Goal: Task Accomplishment & Management: Manage account settings

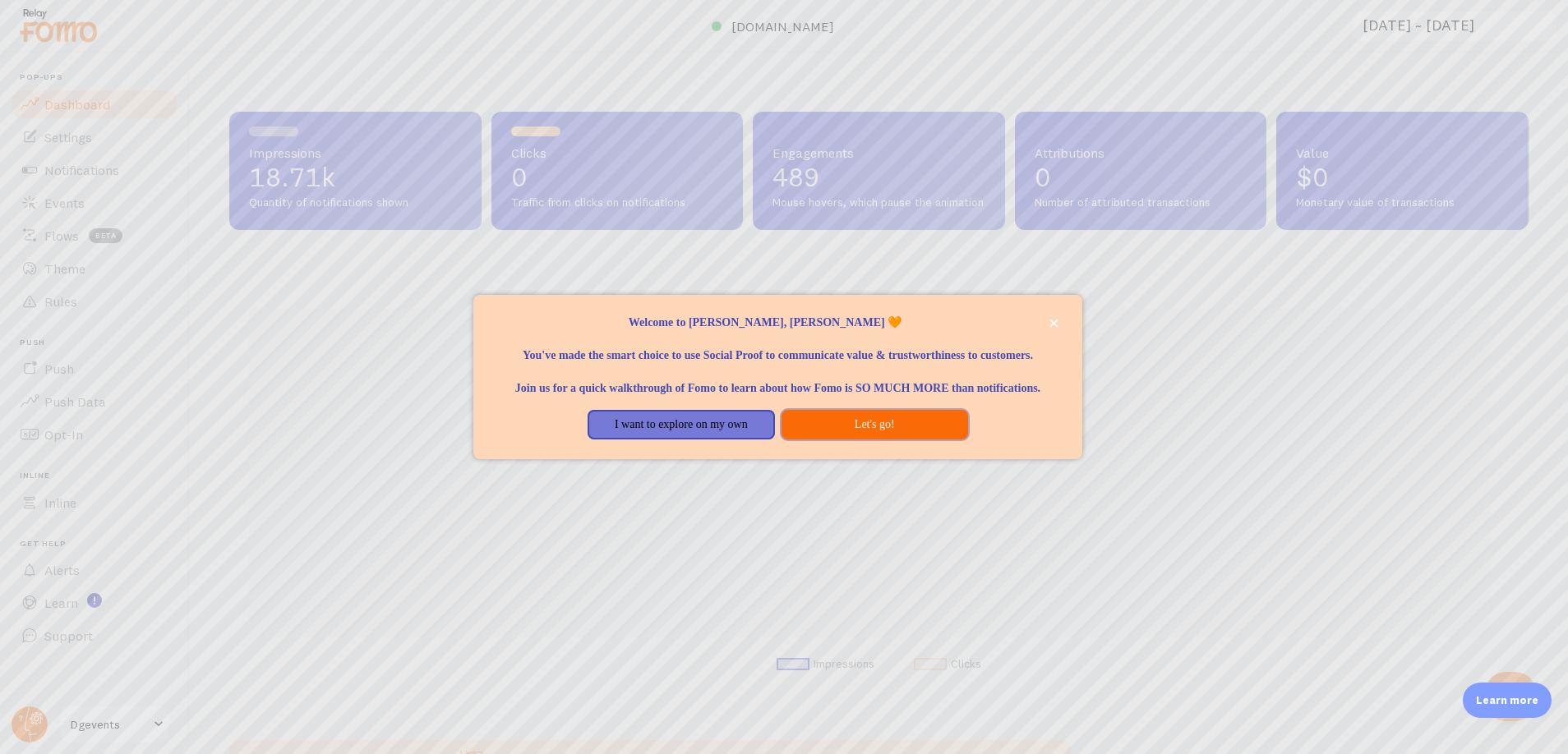
click at [825, 438] on button "Let's go!" at bounding box center [874, 425] width 187 height 30
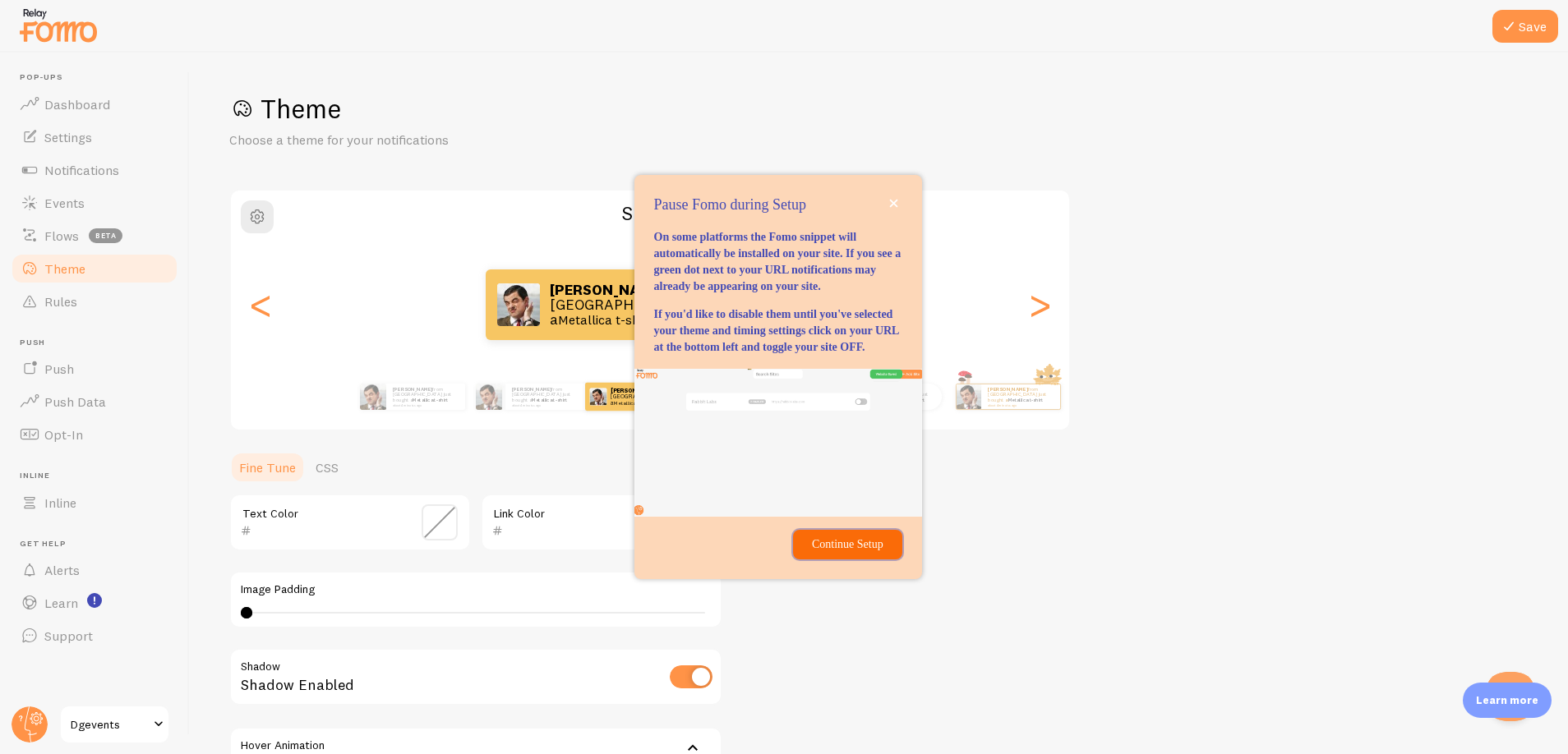
click at [805, 553] on p "Continue Setup" at bounding box center [847, 544] width 89 height 16
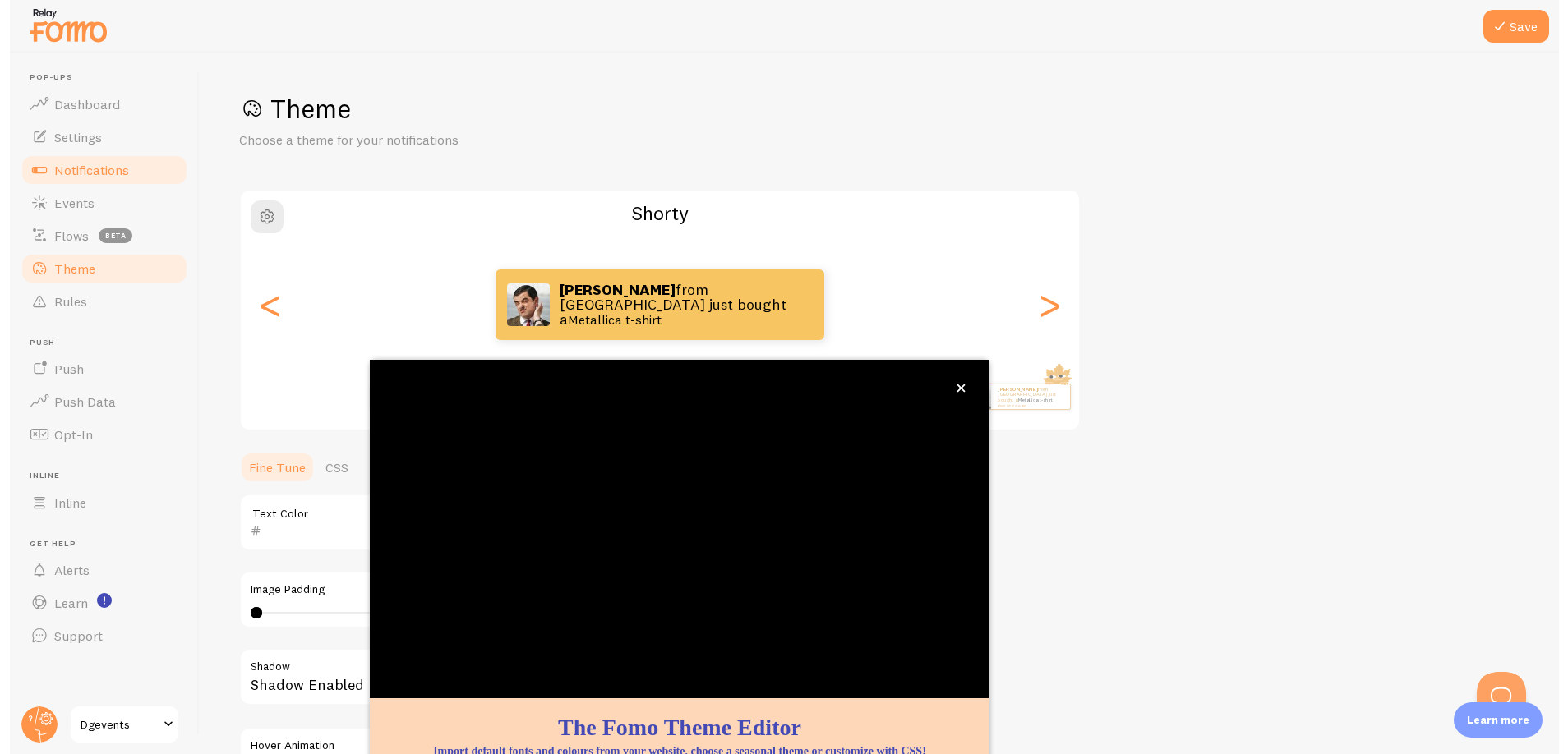
scroll to position [64, 0]
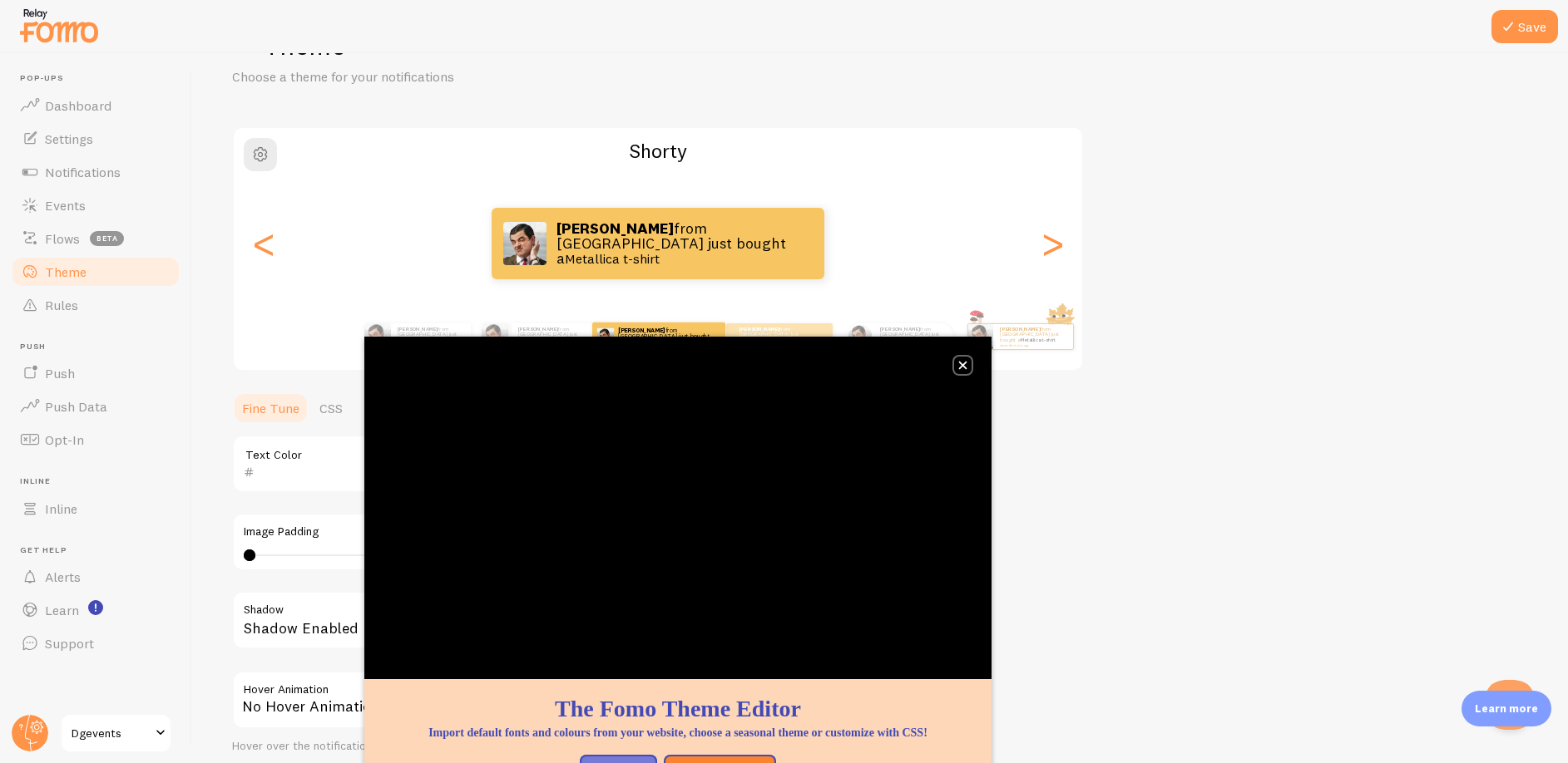
click at [965, 361] on icon "close," at bounding box center [963, 365] width 9 height 9
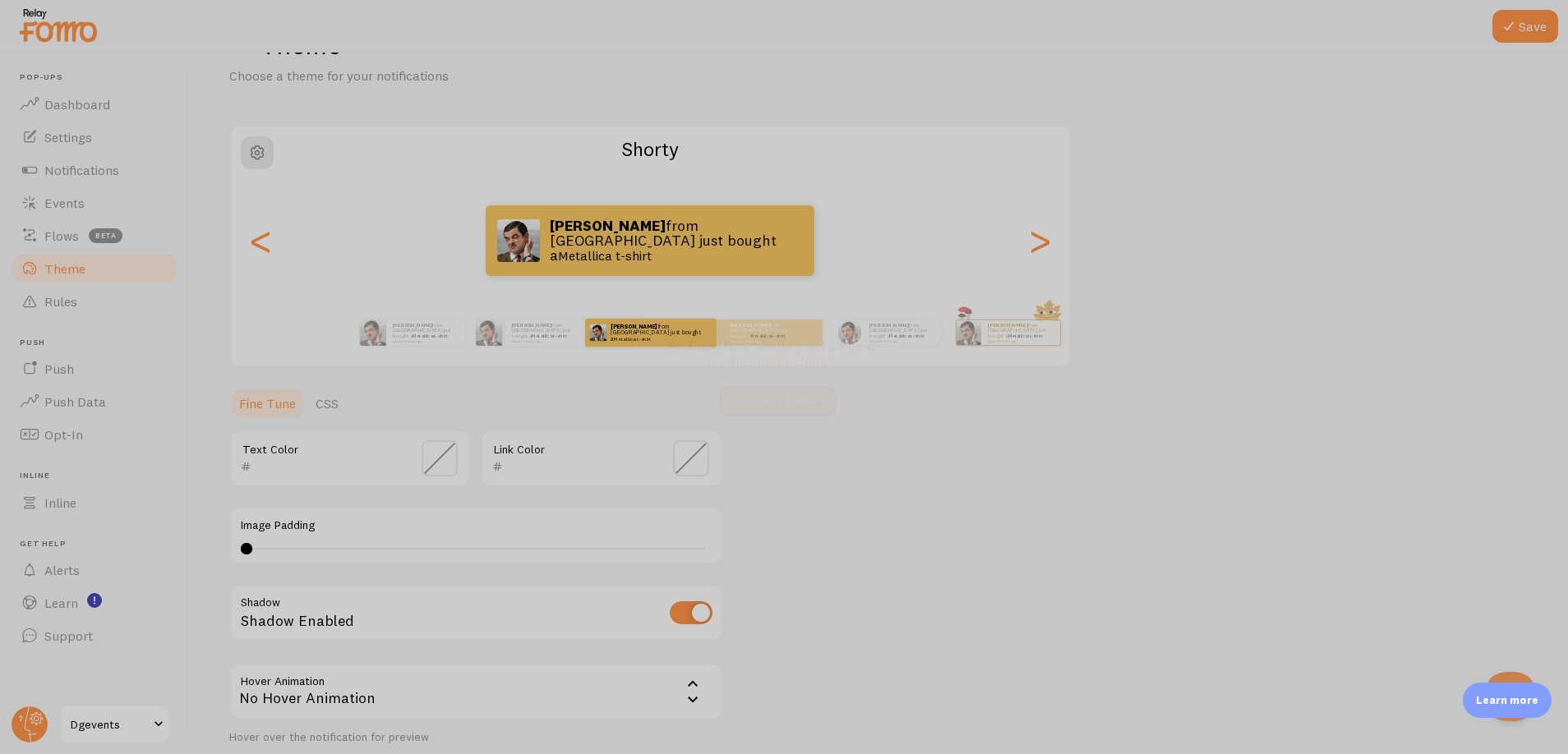
click at [138, 221] on div at bounding box center [784, 377] width 1568 height 754
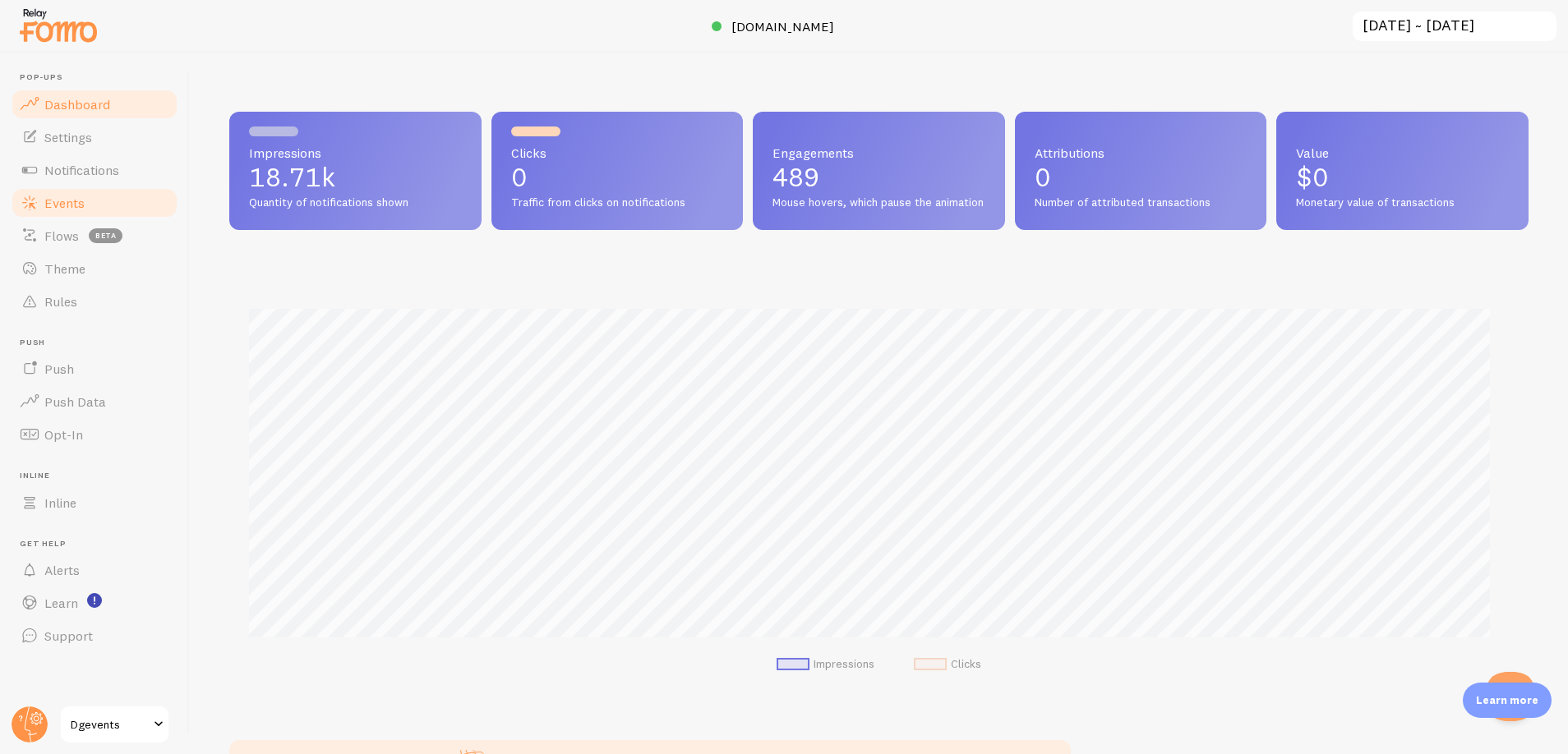
click at [79, 207] on span "Events" at bounding box center [65, 203] width 41 height 16
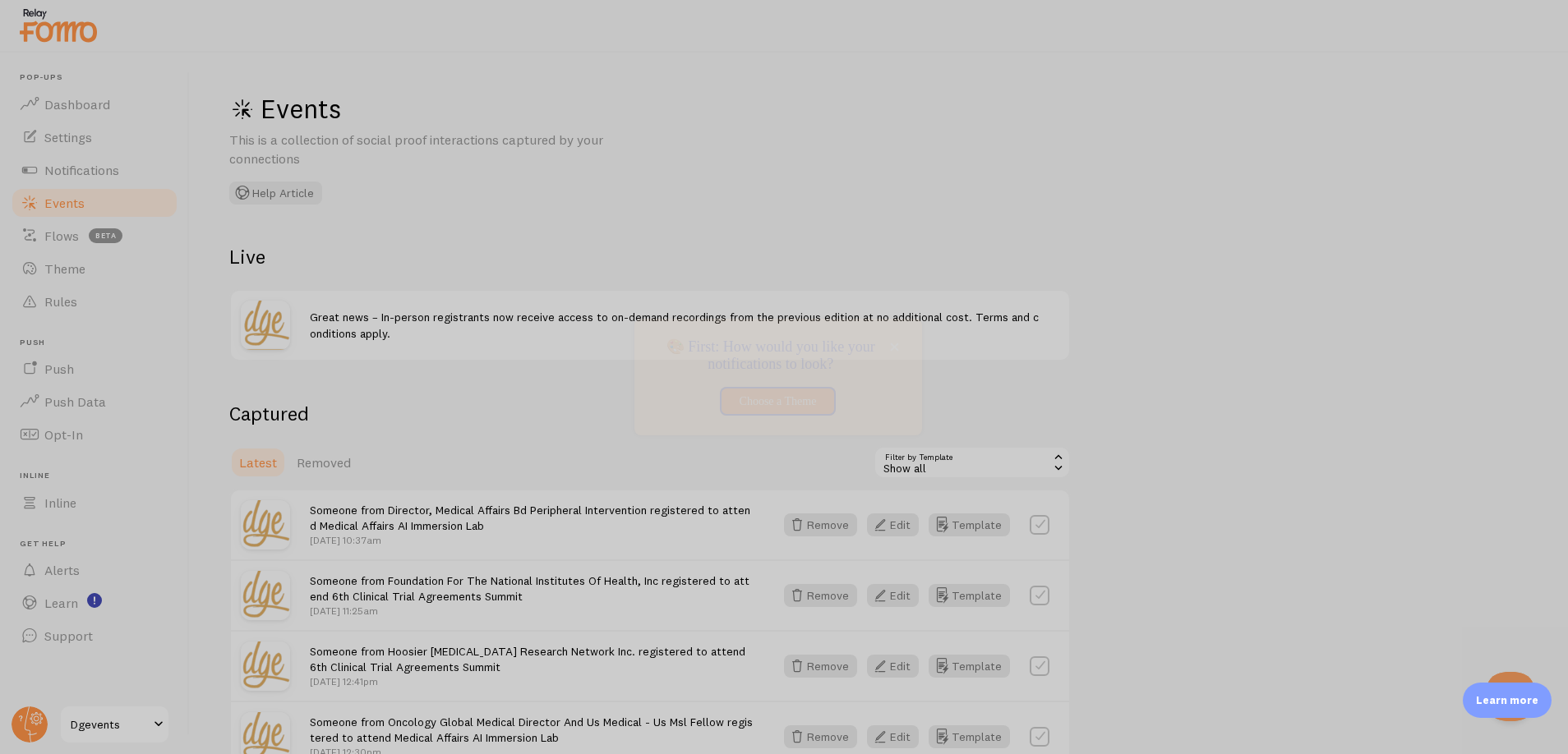
scroll to position [813, 0]
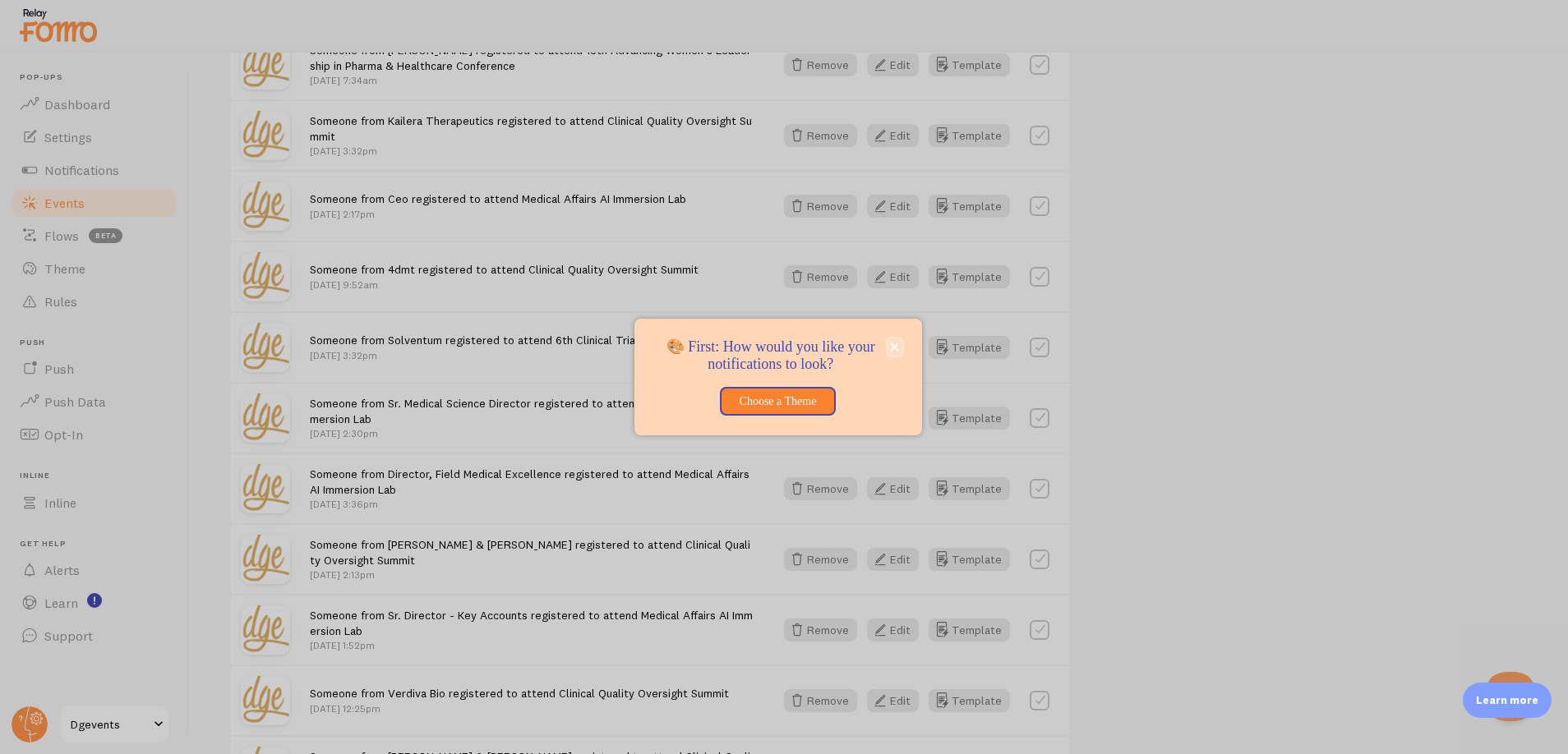
click at [898, 355] on button "close," at bounding box center [895, 347] width 15 height 17
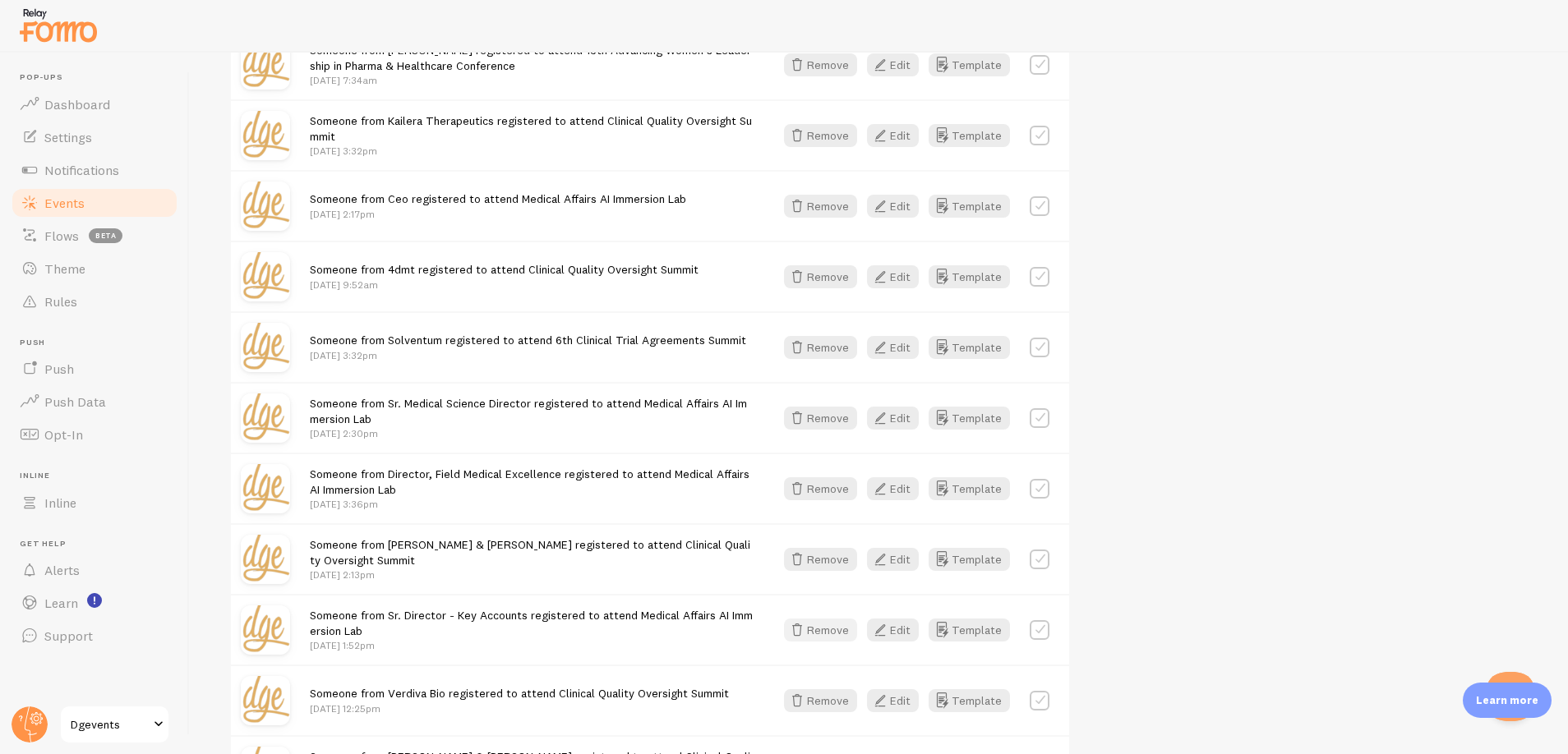
click at [835, 630] on button "Remove" at bounding box center [820, 630] width 73 height 23
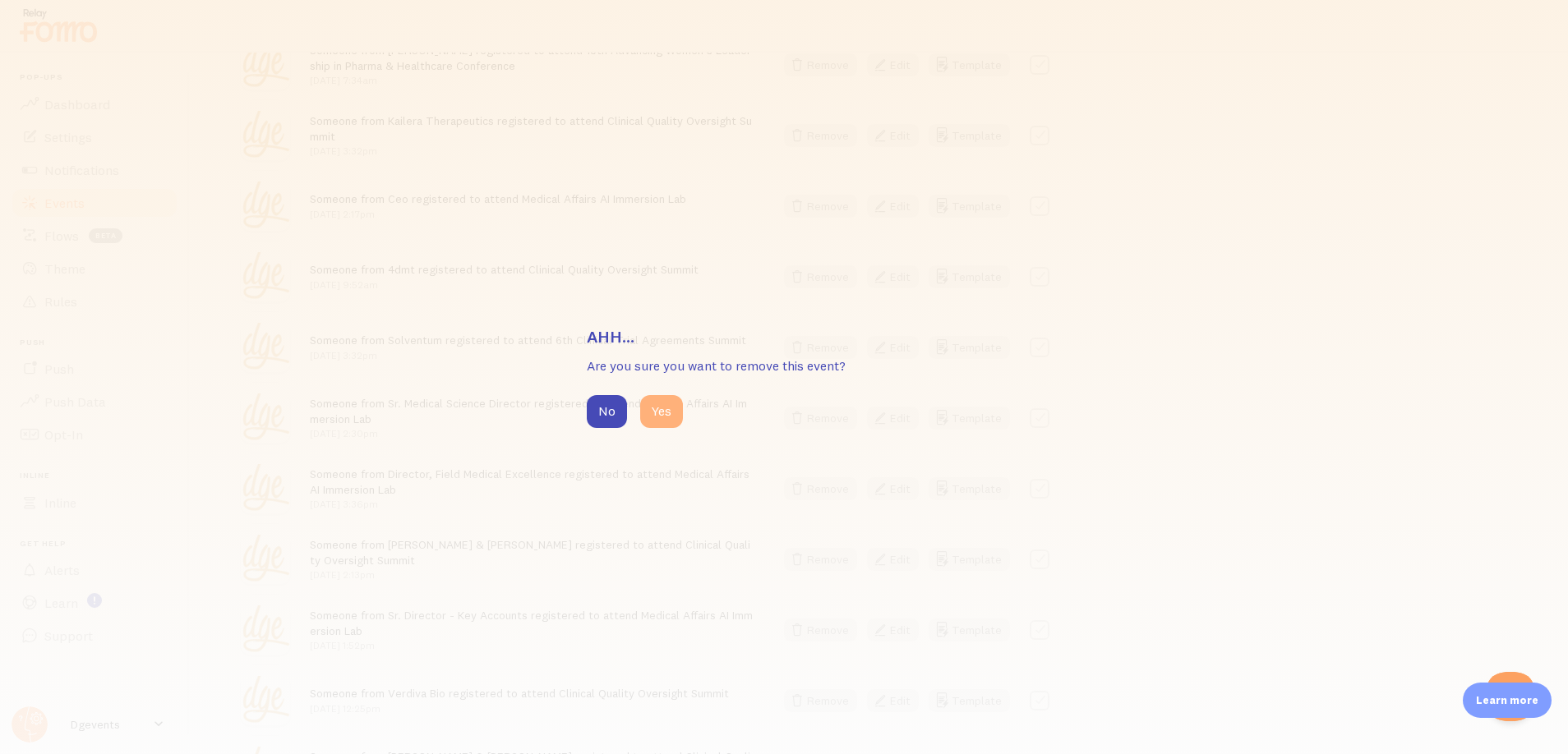
click at [659, 400] on button "Yes" at bounding box center [661, 411] width 43 height 33
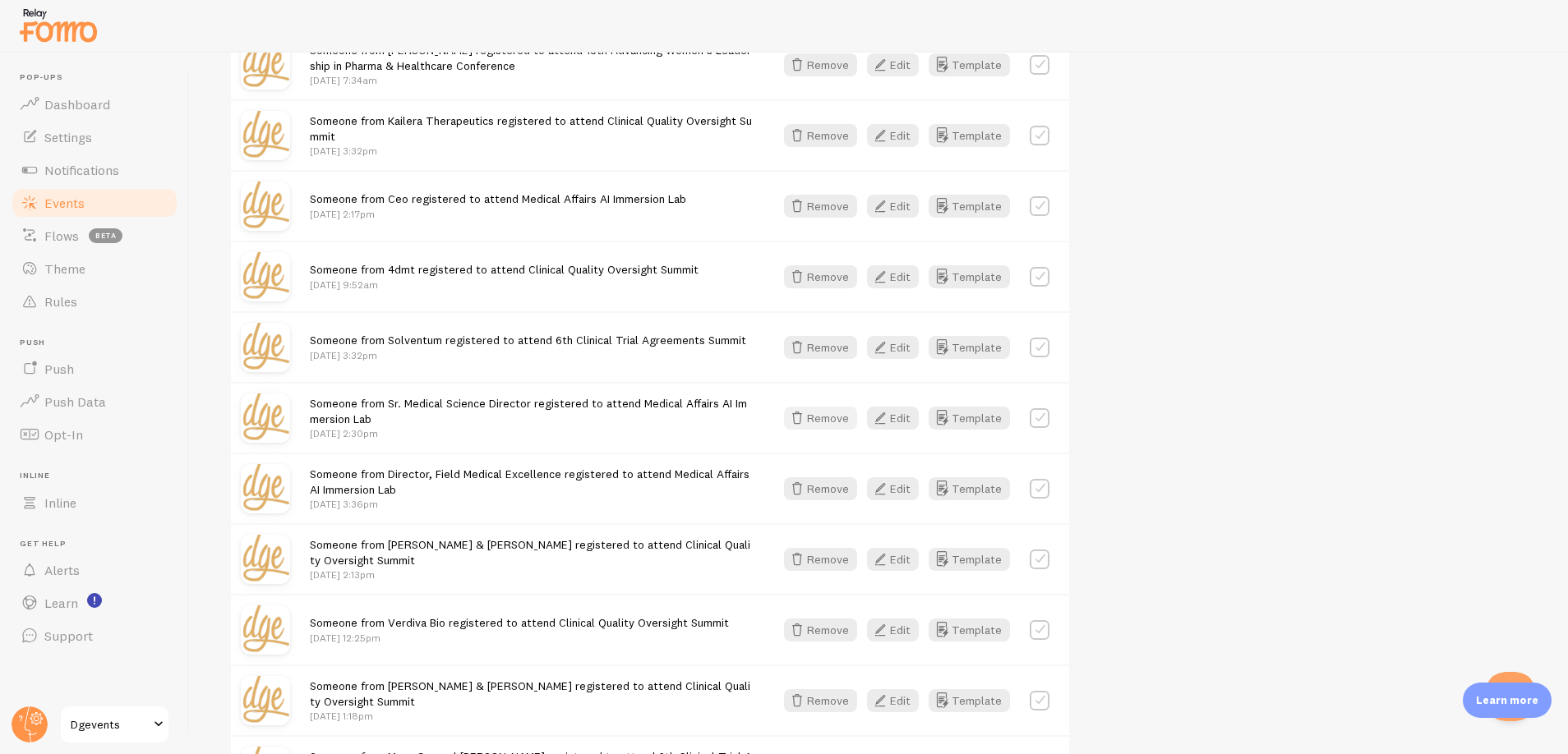
click at [811, 412] on button "Remove" at bounding box center [820, 418] width 73 height 23
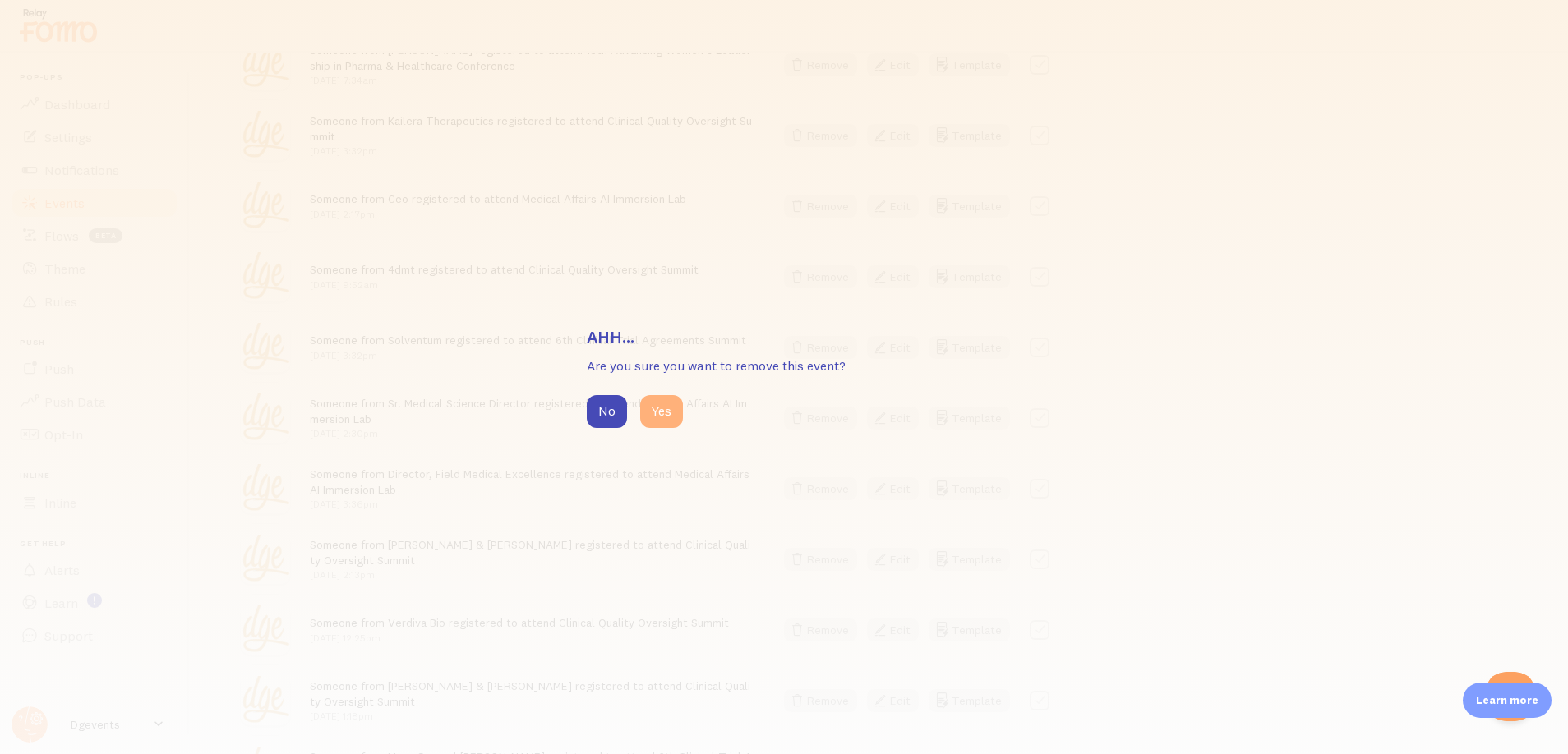
click at [668, 401] on button "Yes" at bounding box center [661, 411] width 43 height 33
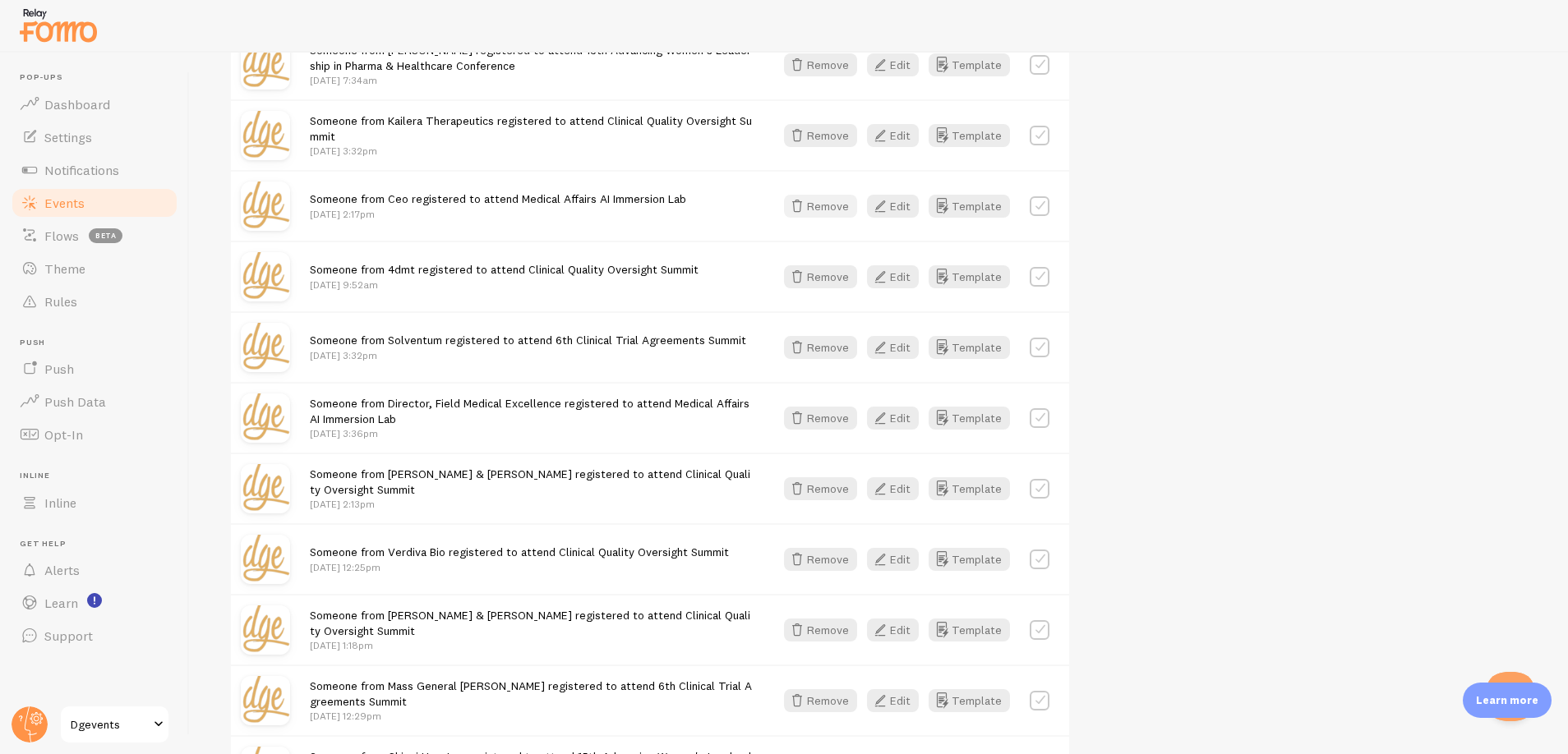
click at [809, 207] on button "Remove" at bounding box center [820, 206] width 73 height 23
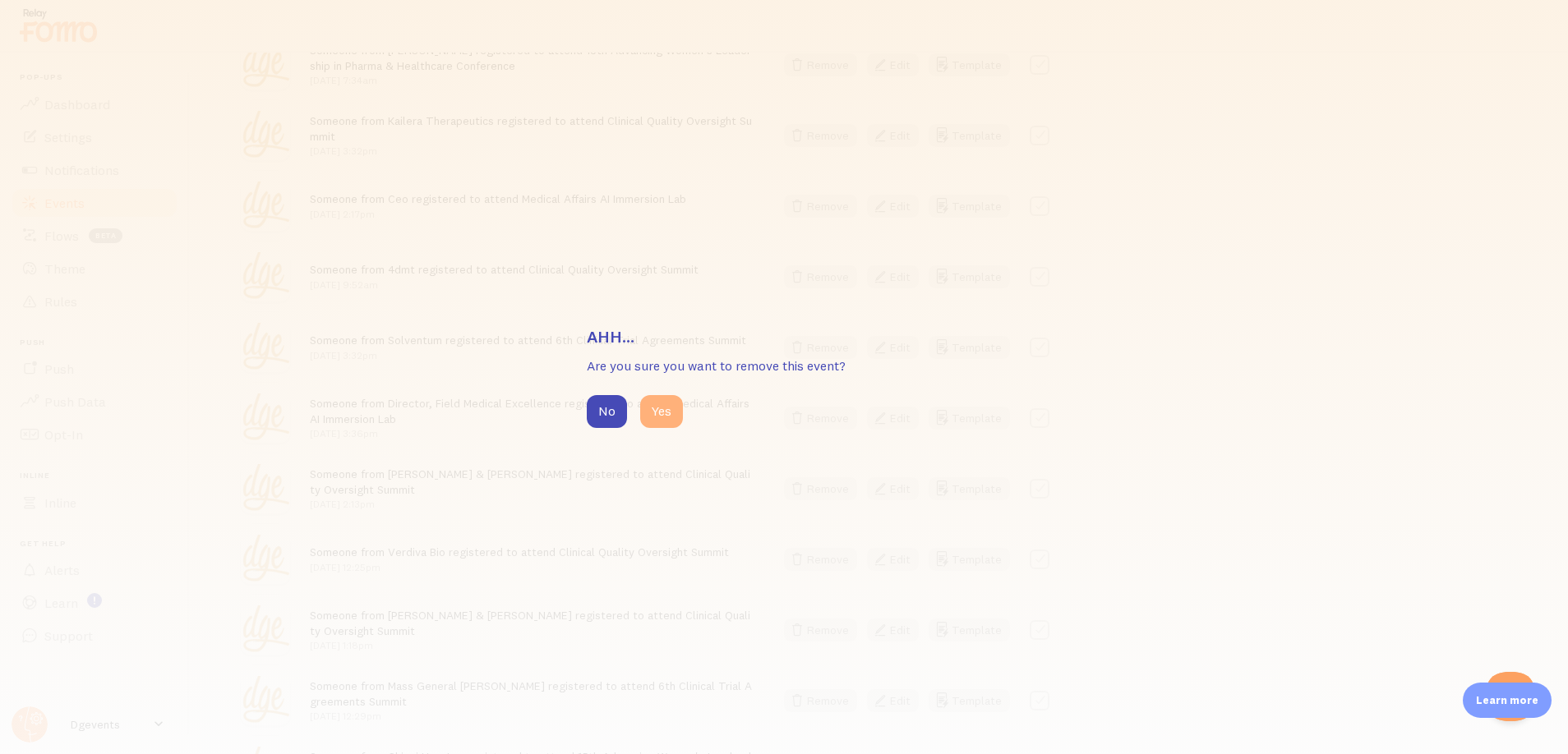
click at [661, 401] on button "Yes" at bounding box center [661, 411] width 43 height 33
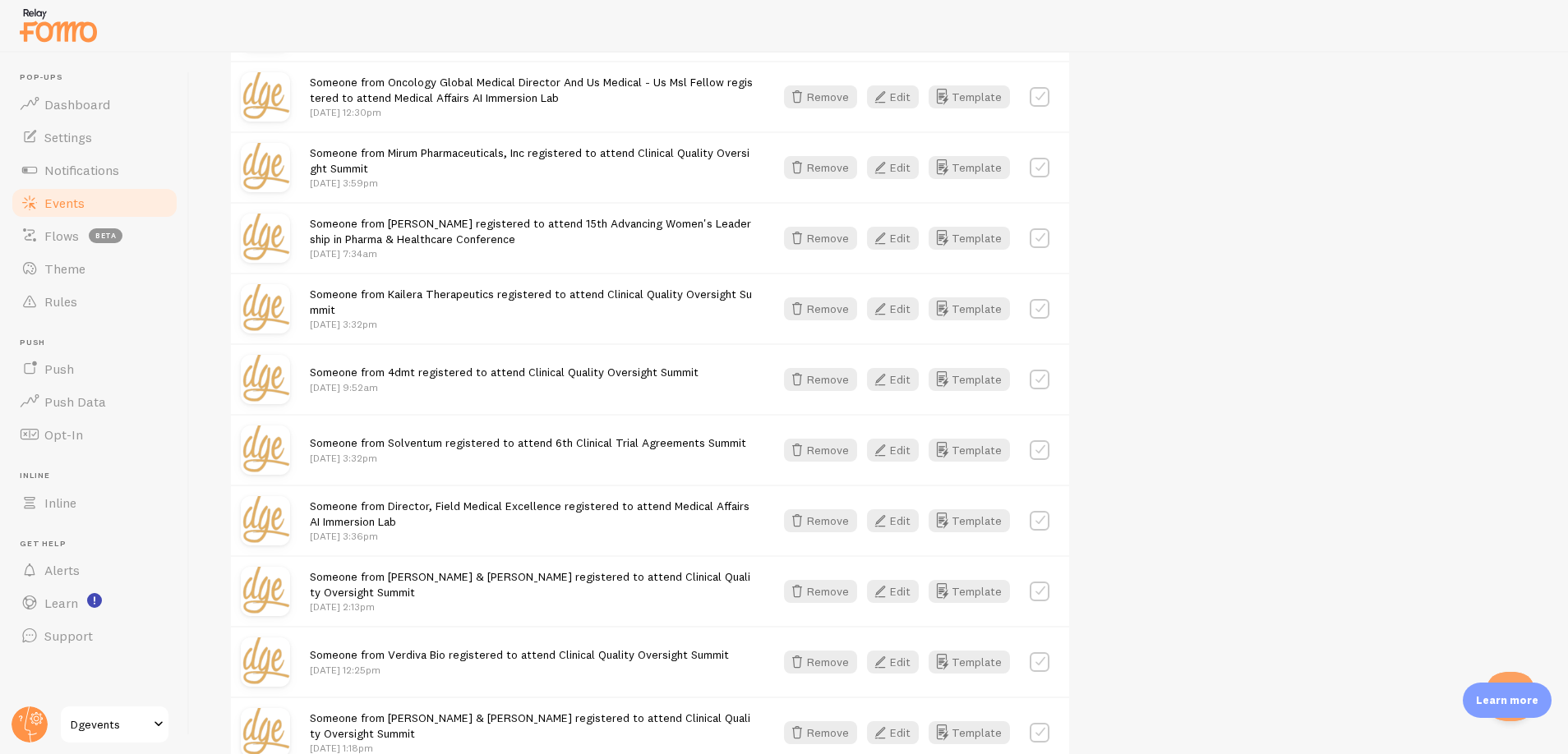
scroll to position [690, 0]
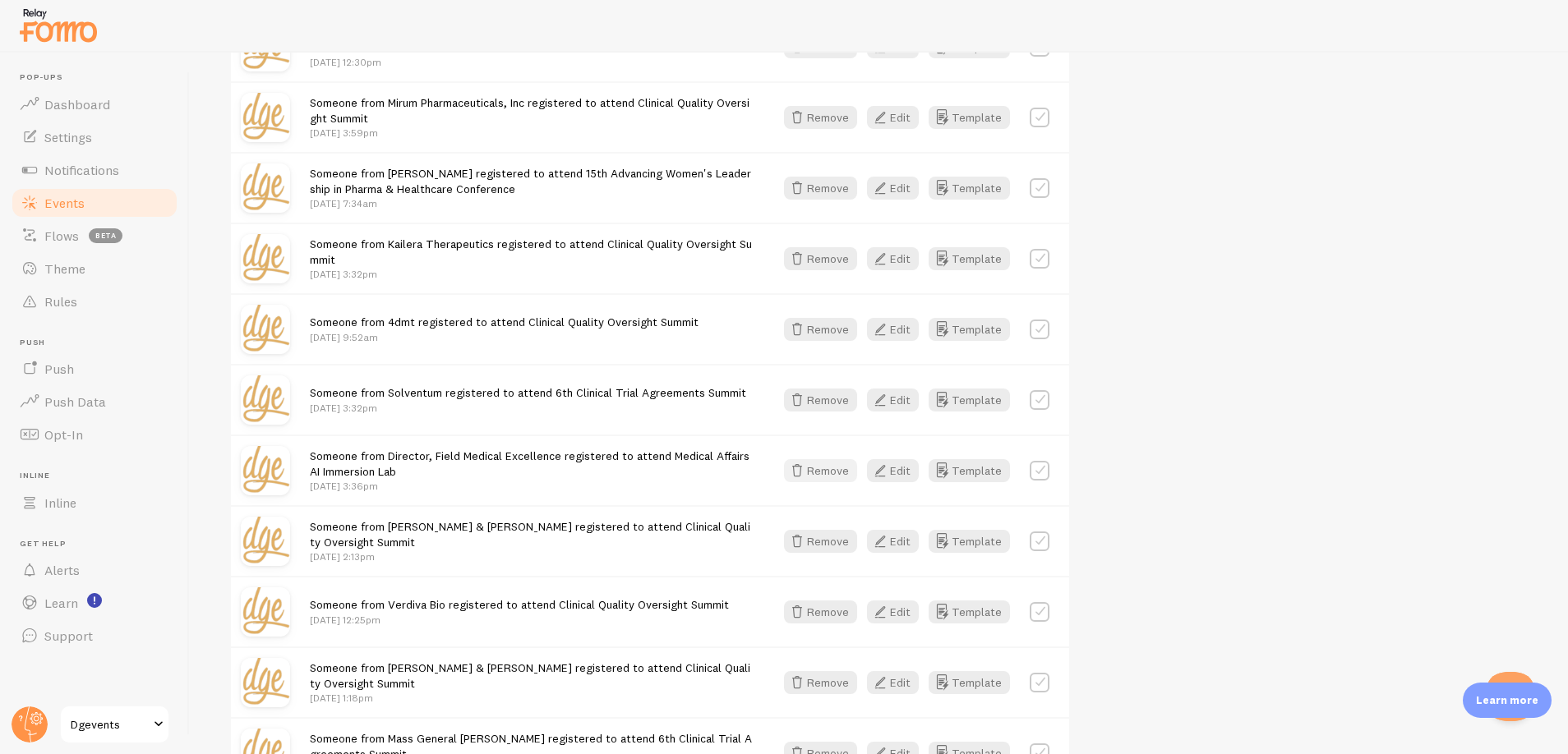
click at [811, 469] on button "Remove" at bounding box center [820, 470] width 73 height 23
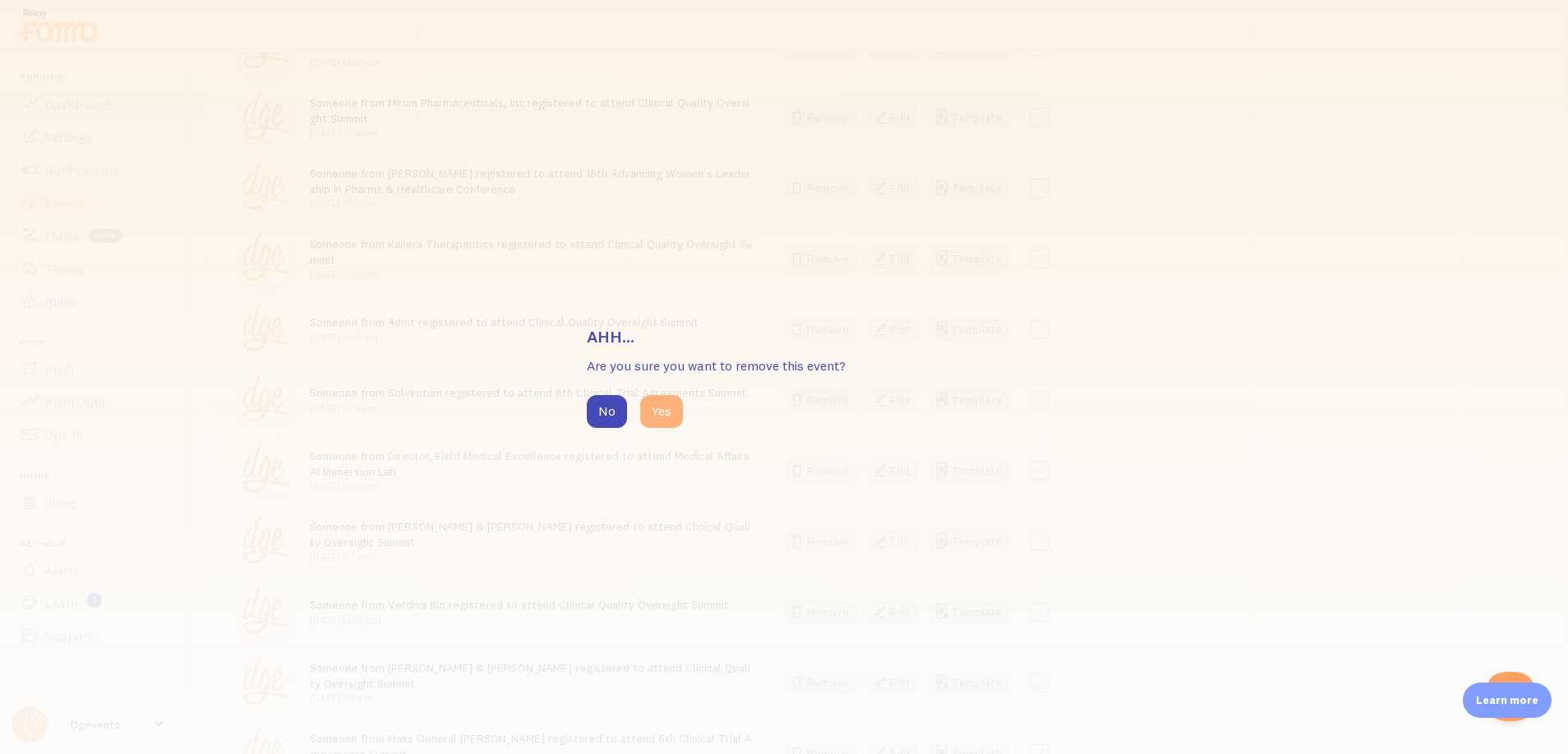
click at [670, 411] on button "Yes" at bounding box center [661, 411] width 43 height 33
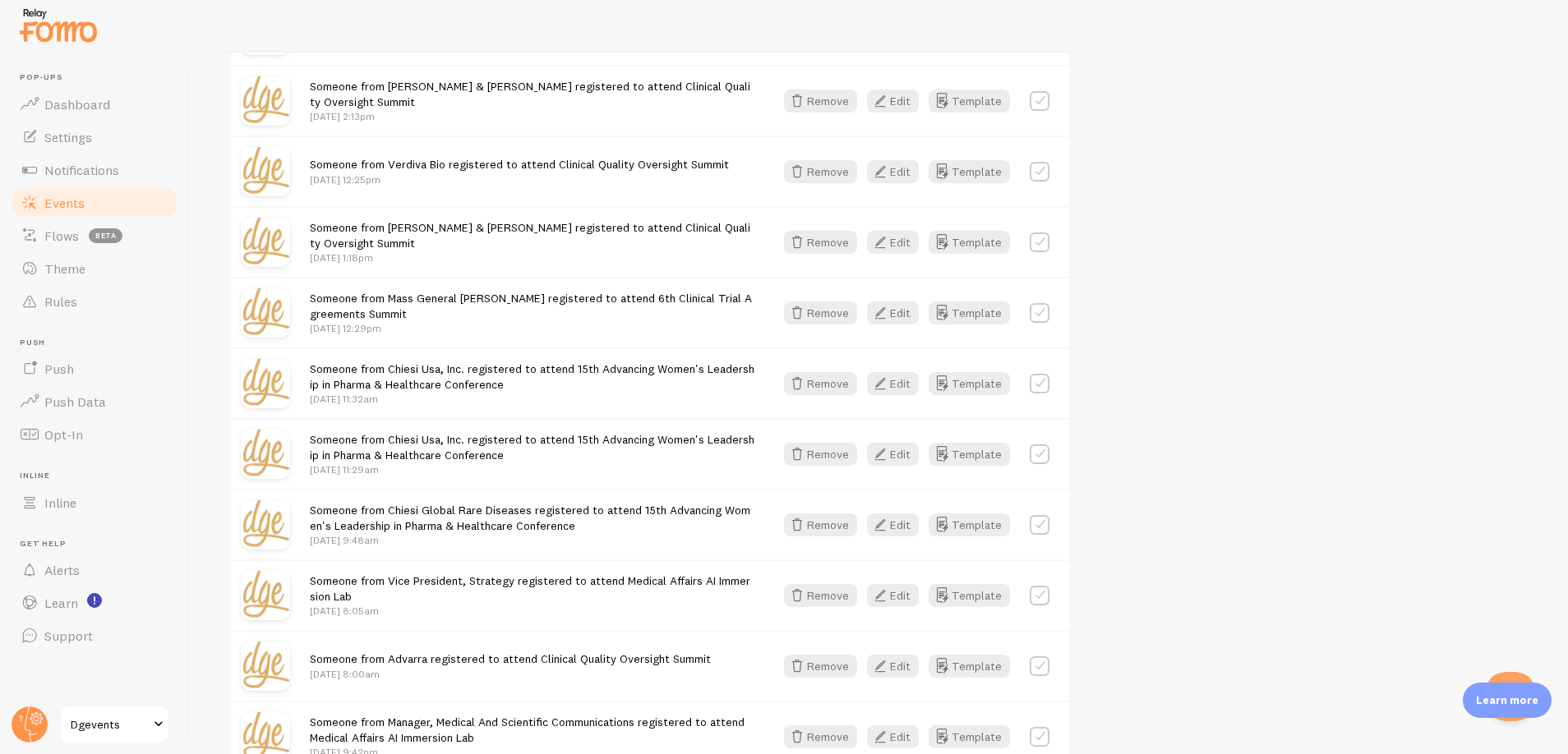
scroll to position [1183, 0]
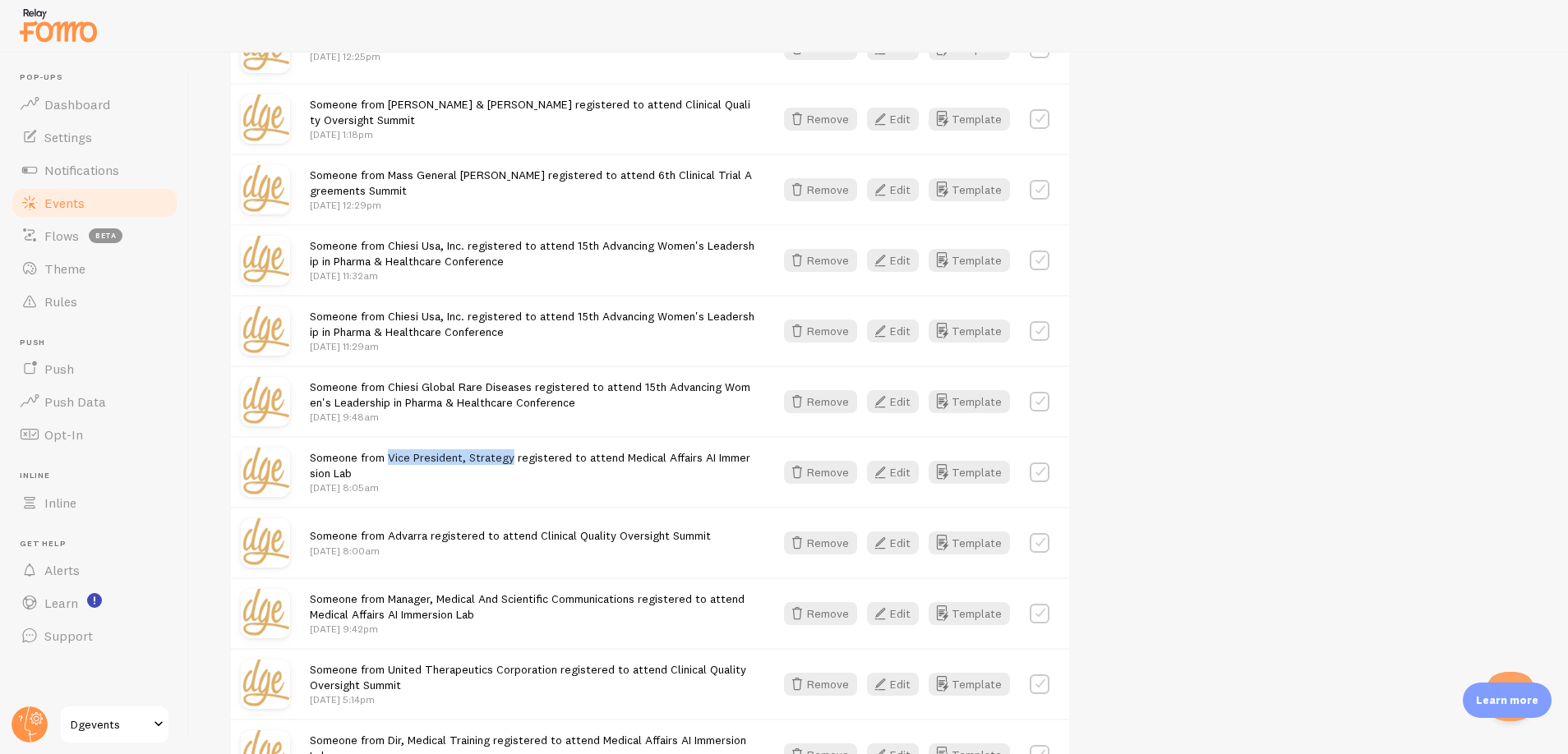
drag, startPoint x: 388, startPoint y: 456, endPoint x: 511, endPoint y: 459, distance: 123.0
click at [511, 459] on span "Someone from Vice President, Strategy registered to attend Medical Affairs AI I…" at bounding box center [530, 465] width 441 height 30
copy span "Vice President, Strategy"
click at [813, 473] on button "Remove" at bounding box center [820, 472] width 73 height 23
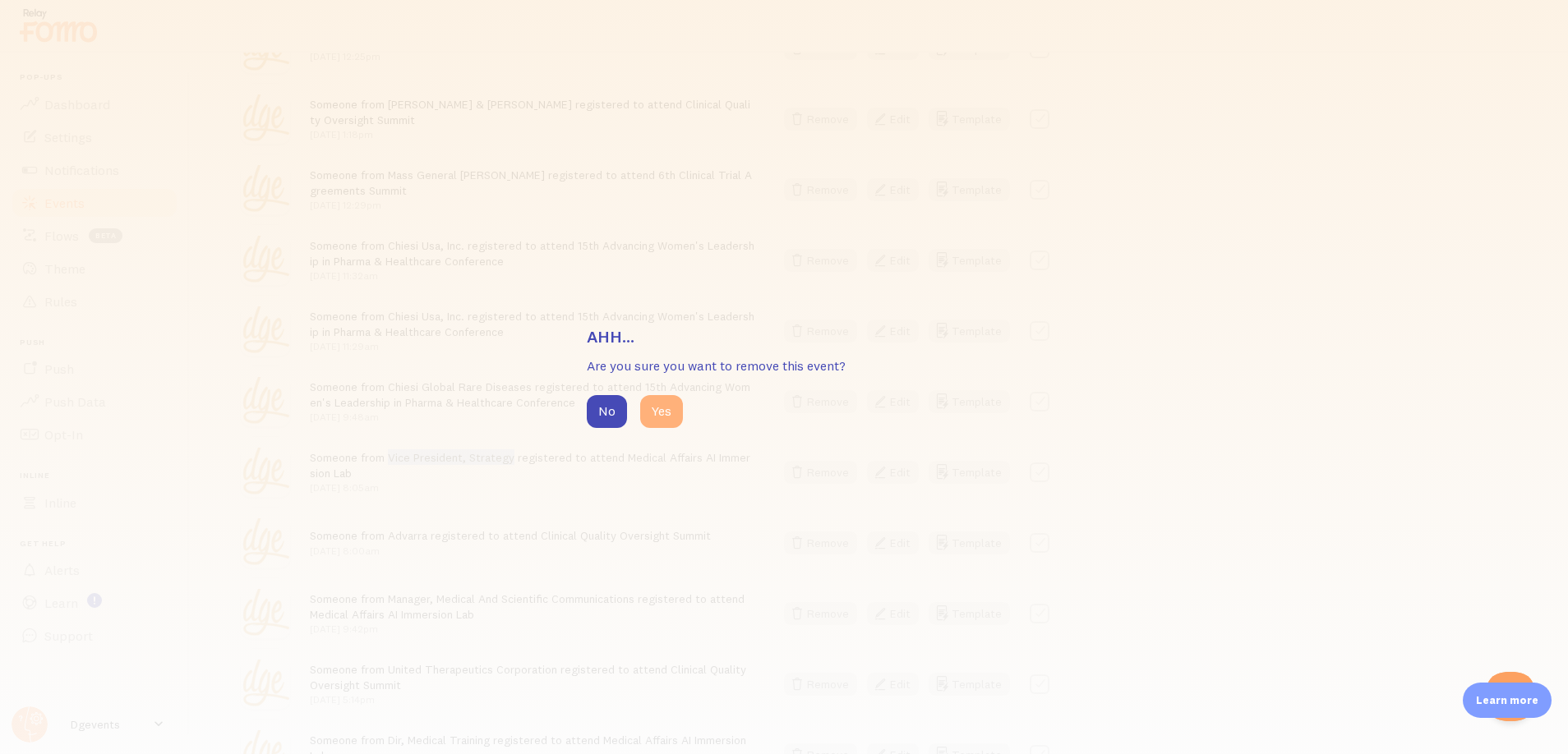
click at [669, 419] on button "Yes" at bounding box center [661, 411] width 43 height 33
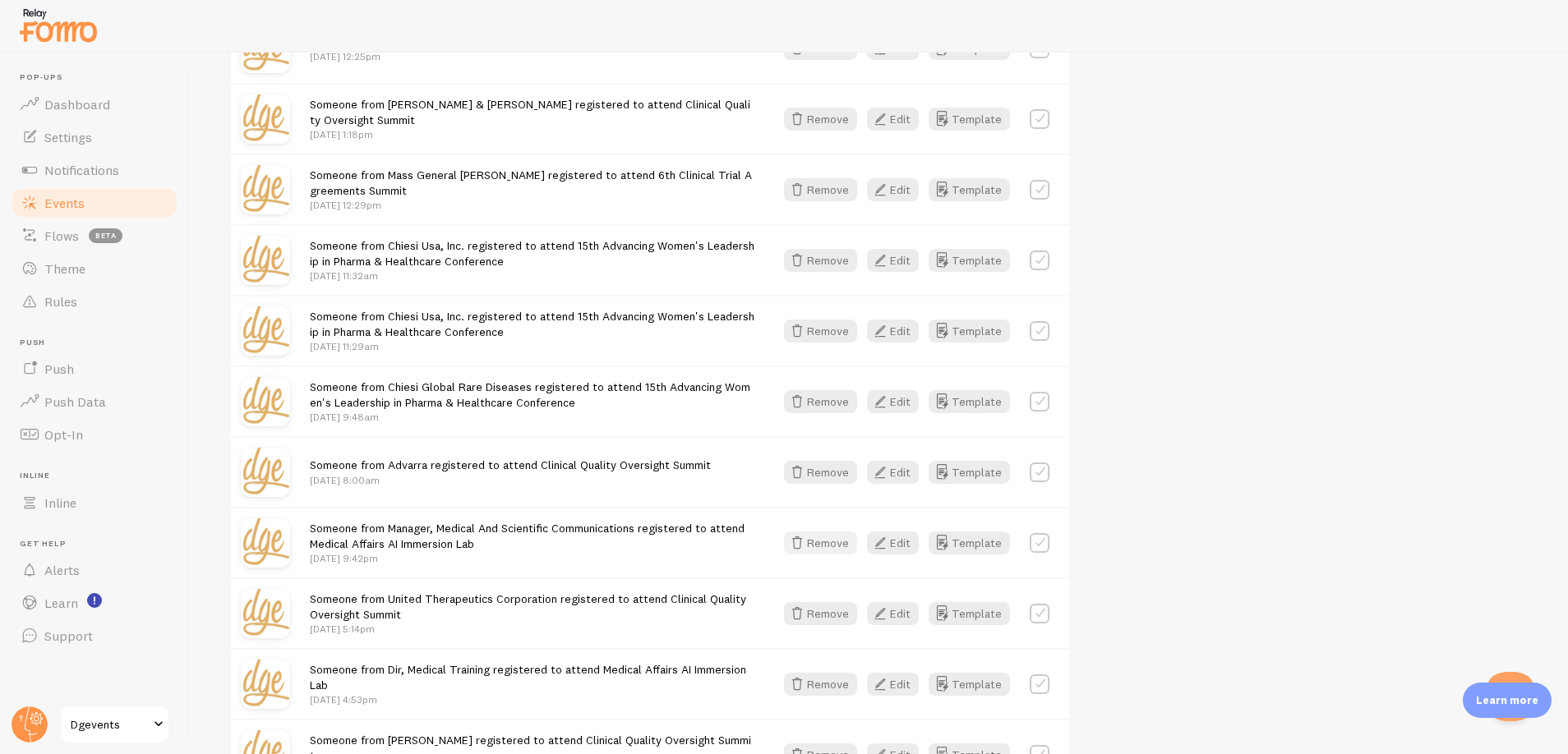
click at [810, 544] on button "Remove" at bounding box center [820, 543] width 73 height 23
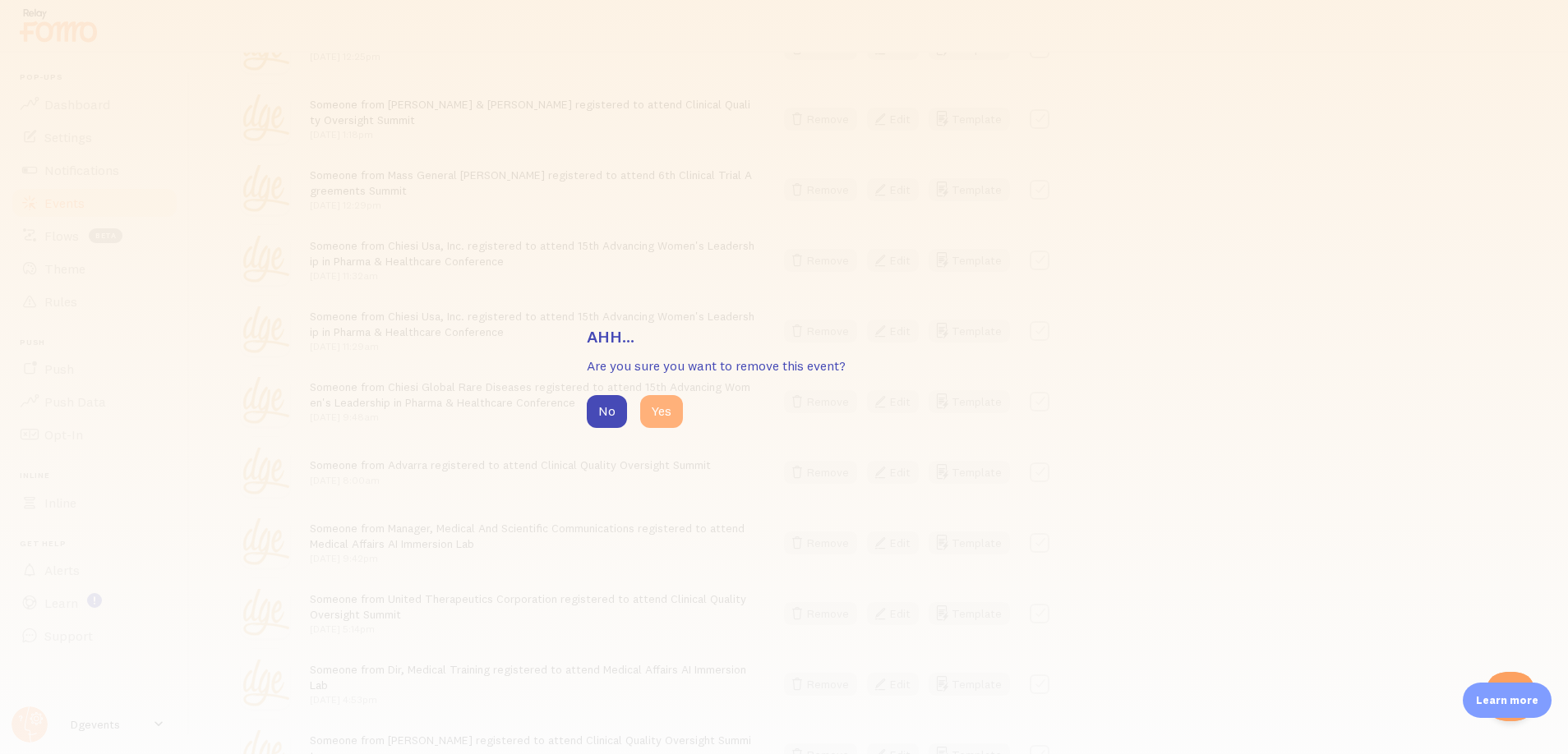
click at [654, 407] on button "Yes" at bounding box center [661, 411] width 43 height 33
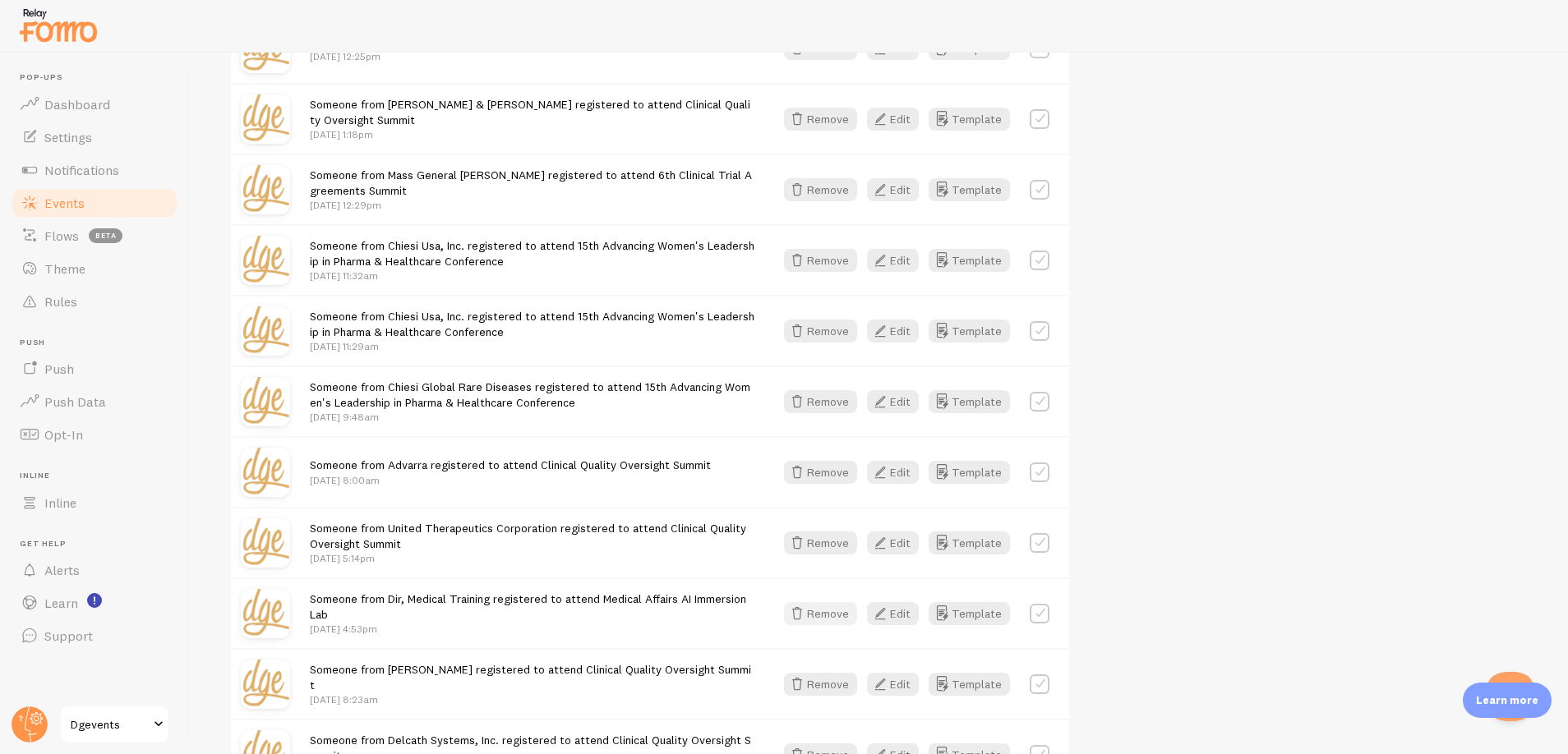
click at [814, 620] on button "Remove" at bounding box center [820, 613] width 73 height 23
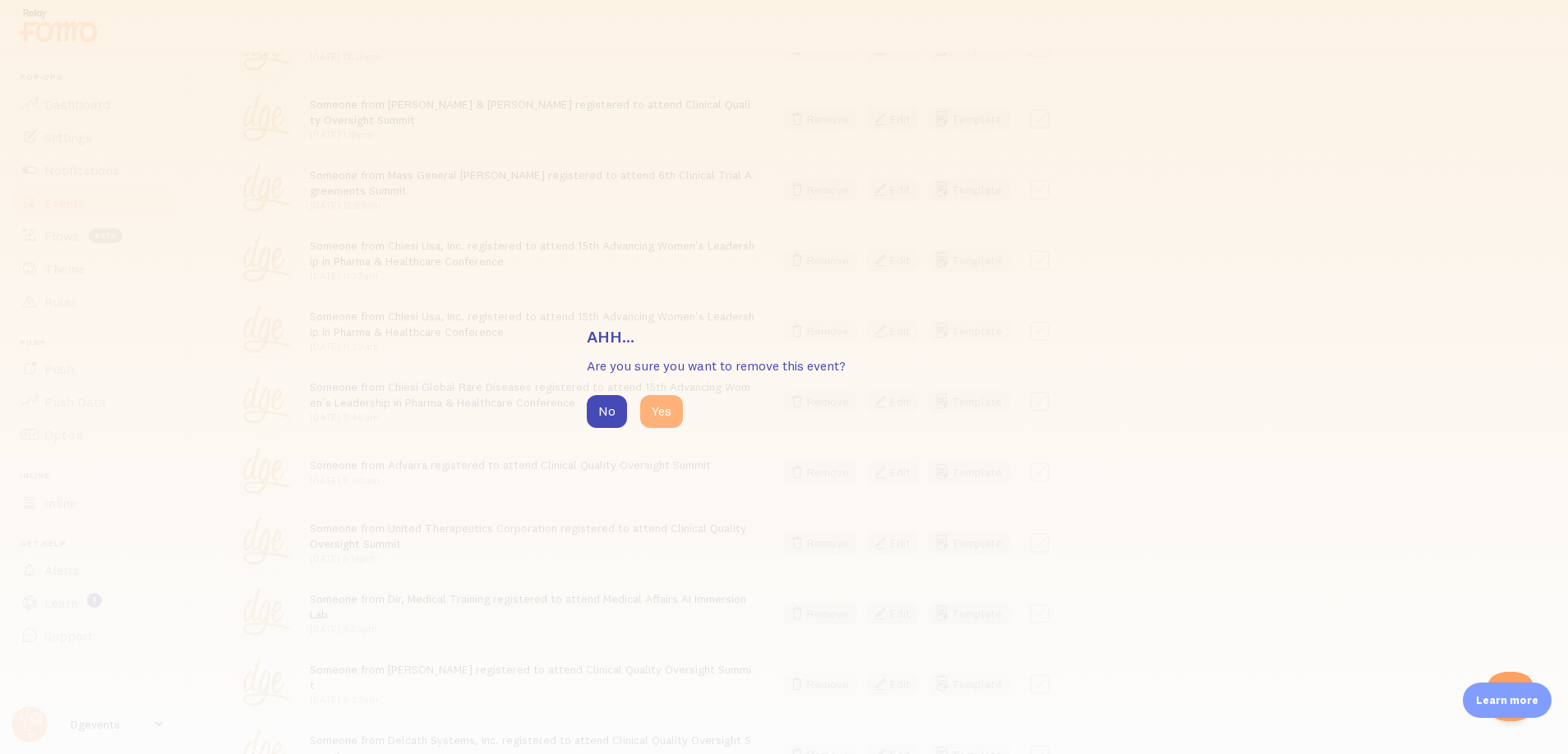
click at [659, 411] on button "Yes" at bounding box center [661, 411] width 43 height 33
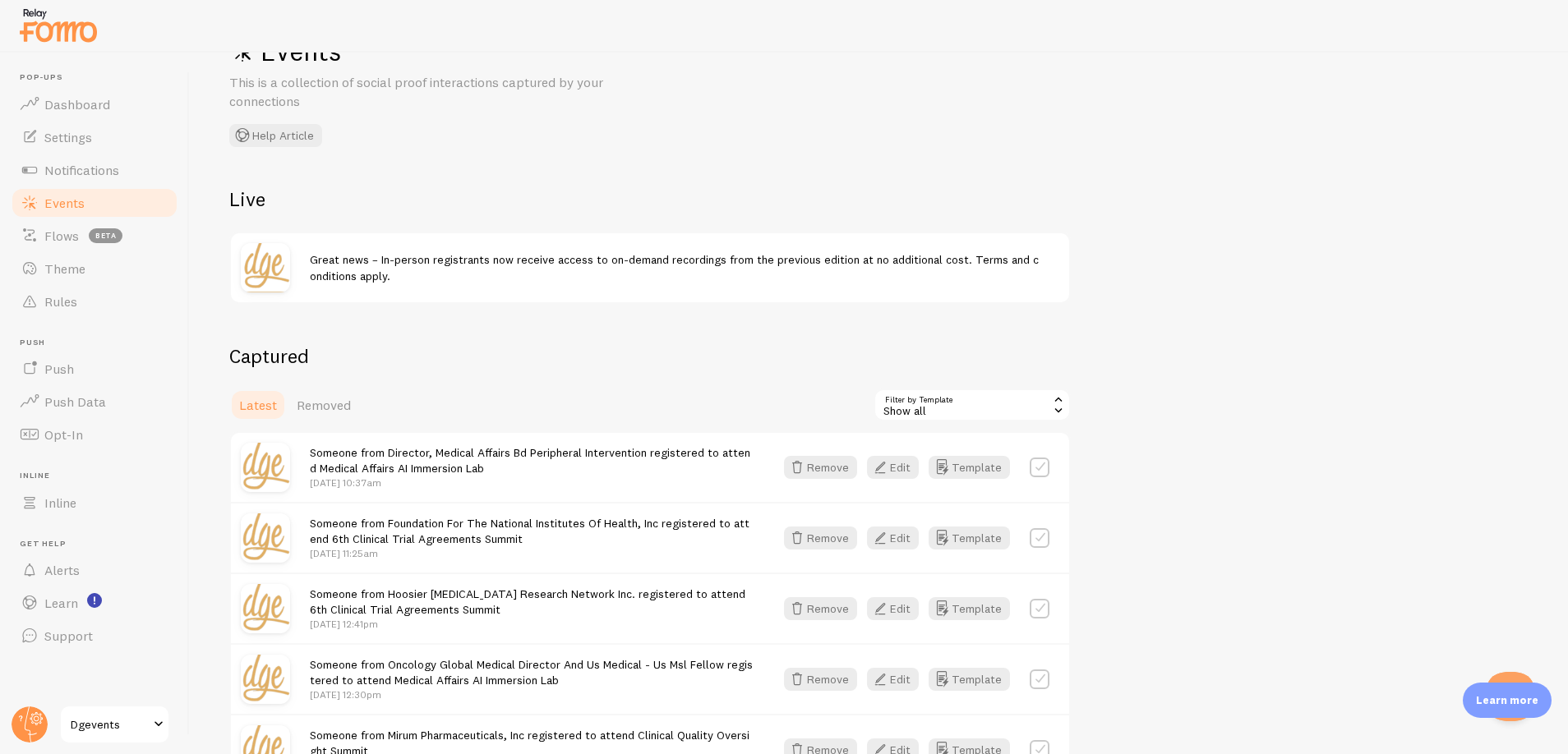
scroll to position [0, 0]
